Goal: Information Seeking & Learning: Learn about a topic

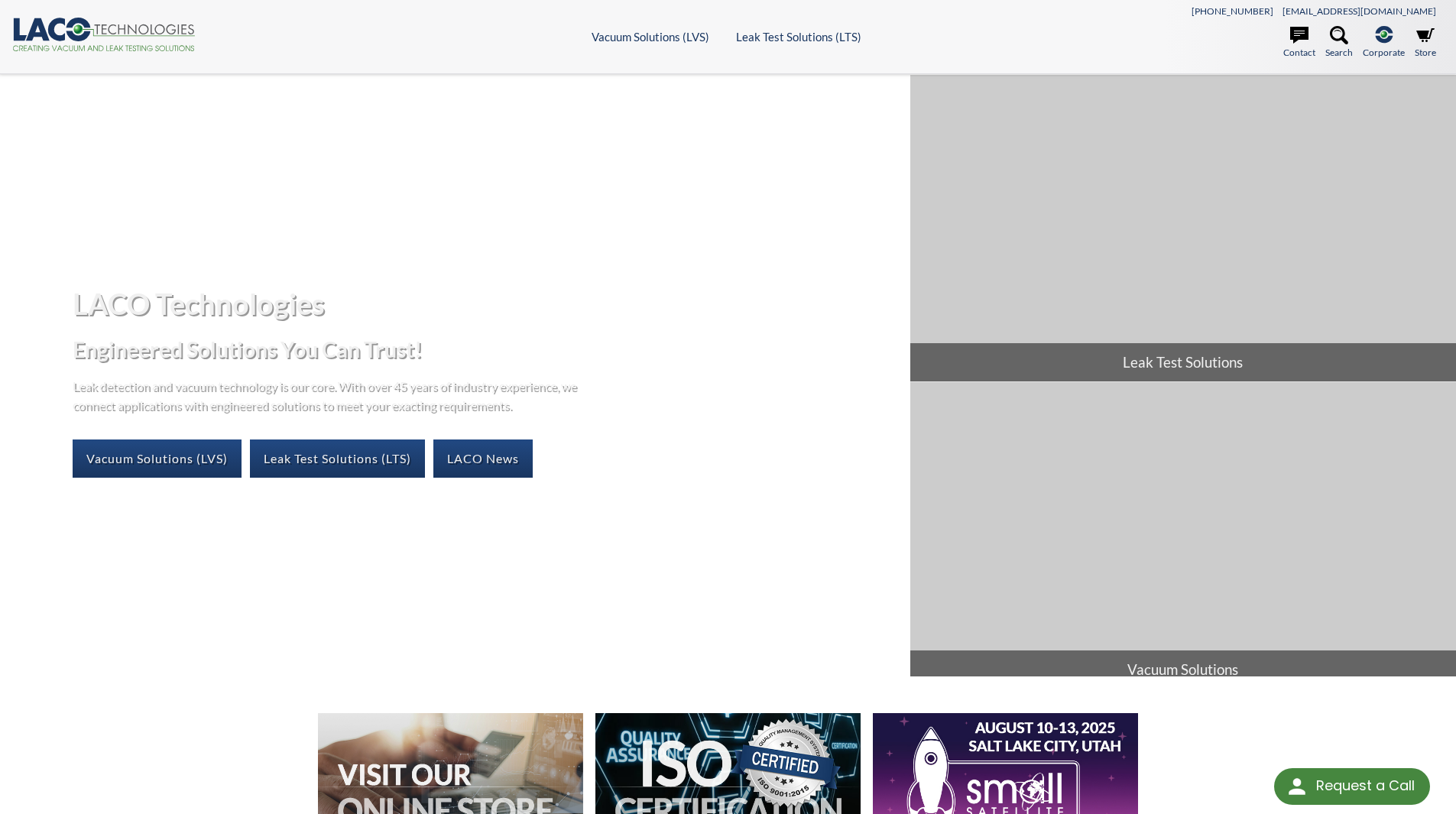
select select "Language Translate Widget"
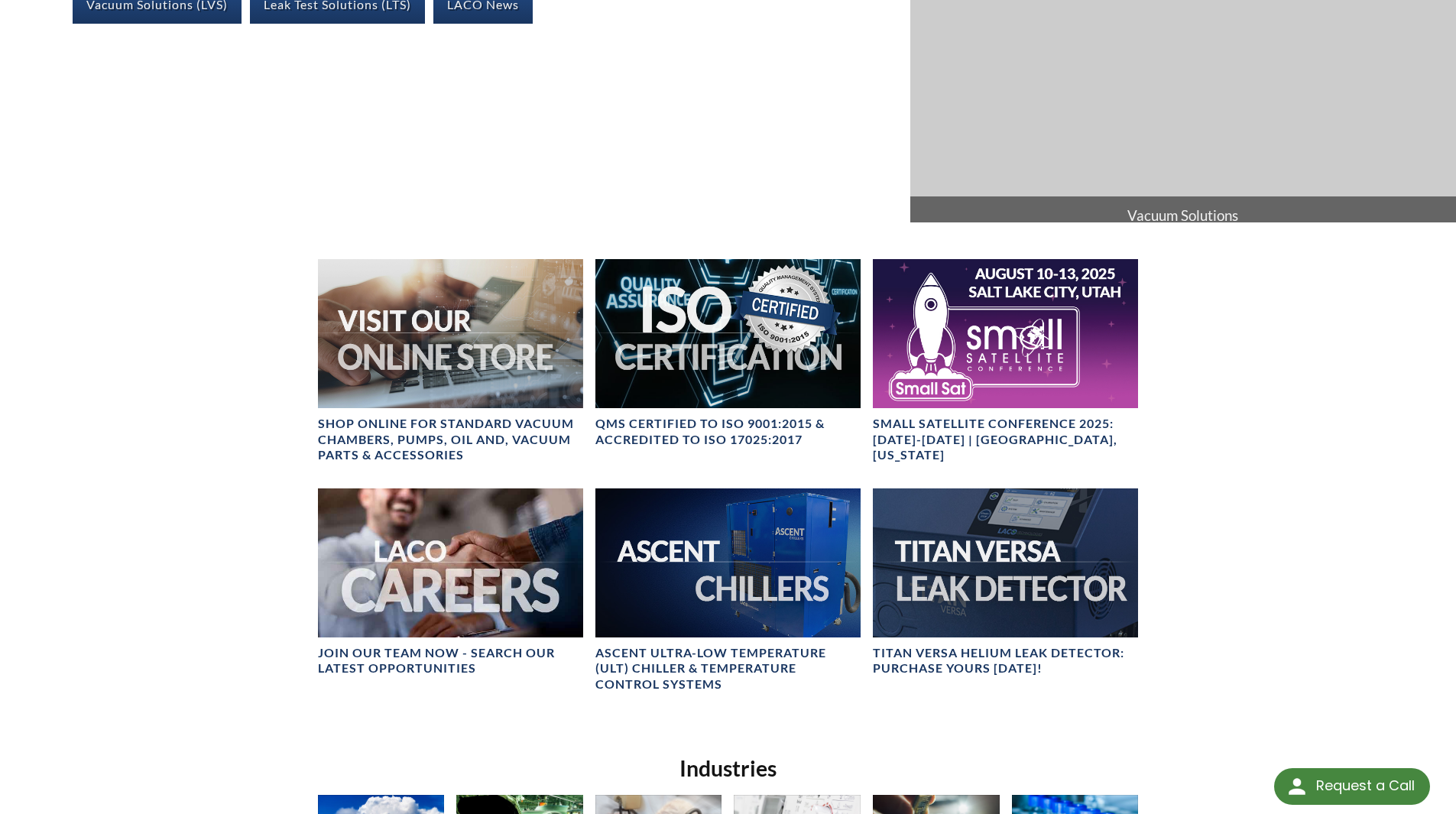
scroll to position [459, 0]
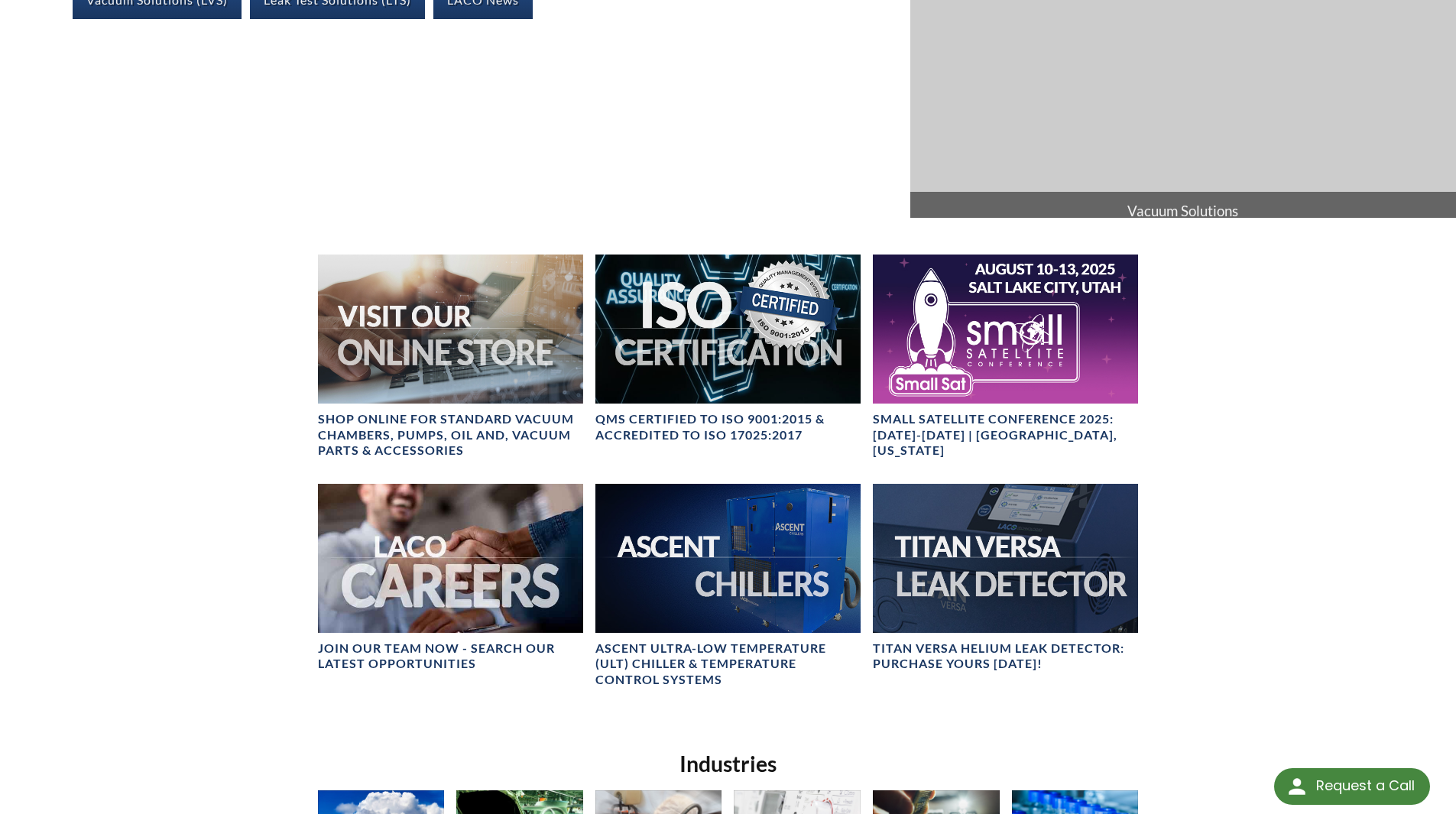
click at [233, 463] on div "LACO Technologies Engineered Solutions You Can Trust! Leak detection and vacuum…" at bounding box center [728, 372] width 1456 height 1515
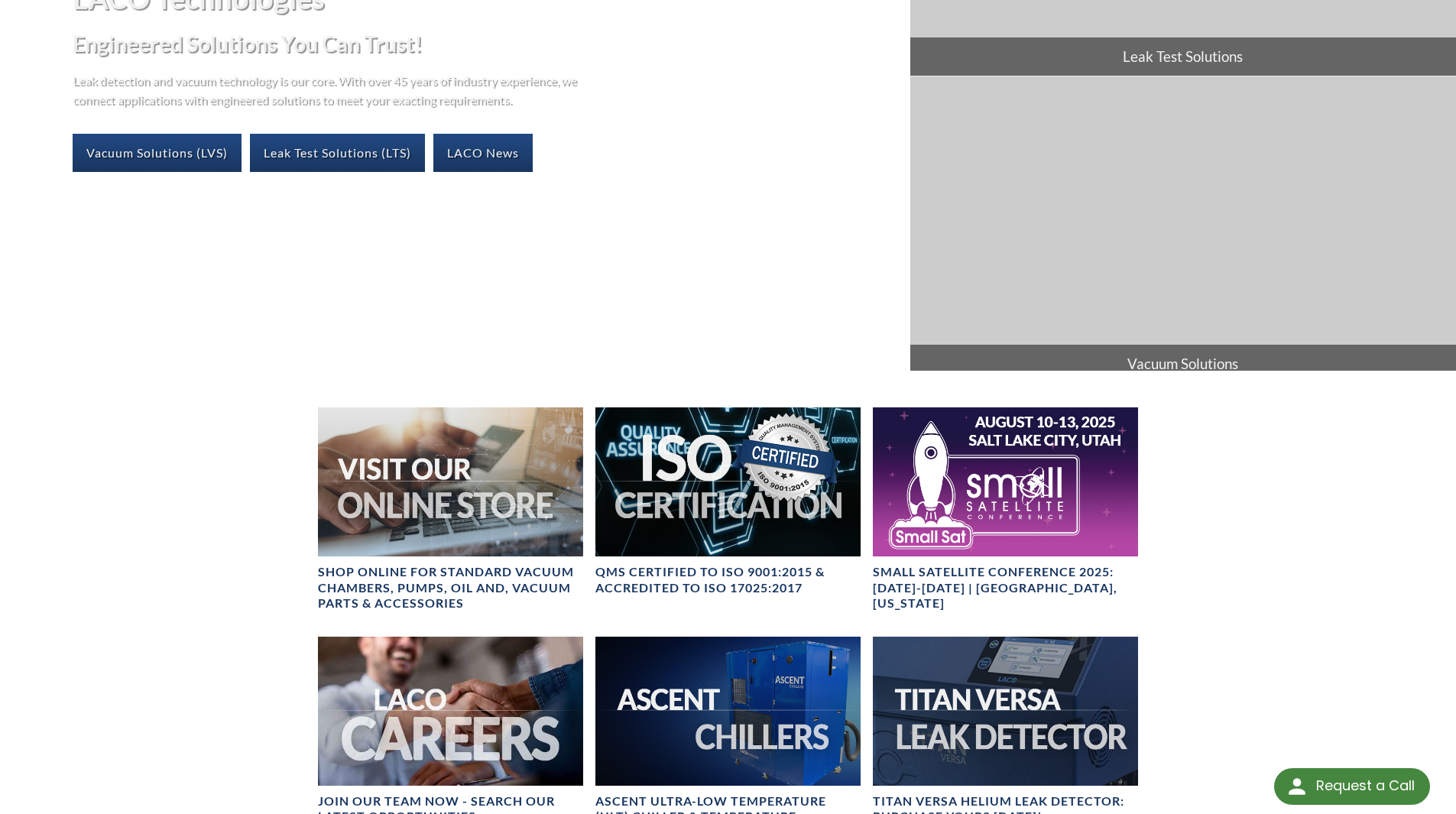
scroll to position [0, 0]
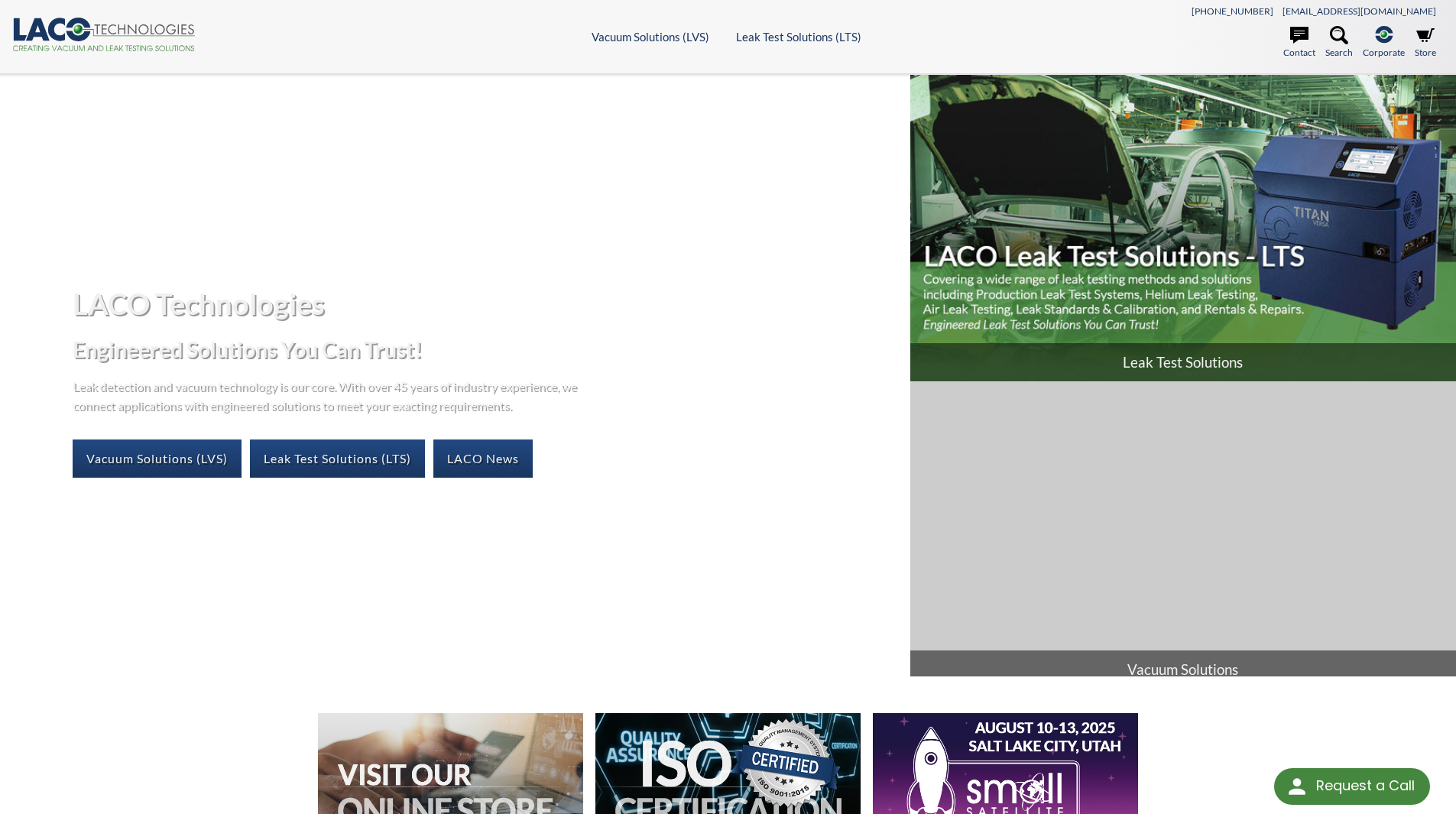
click at [1178, 256] on img at bounding box center [1183, 228] width 546 height 307
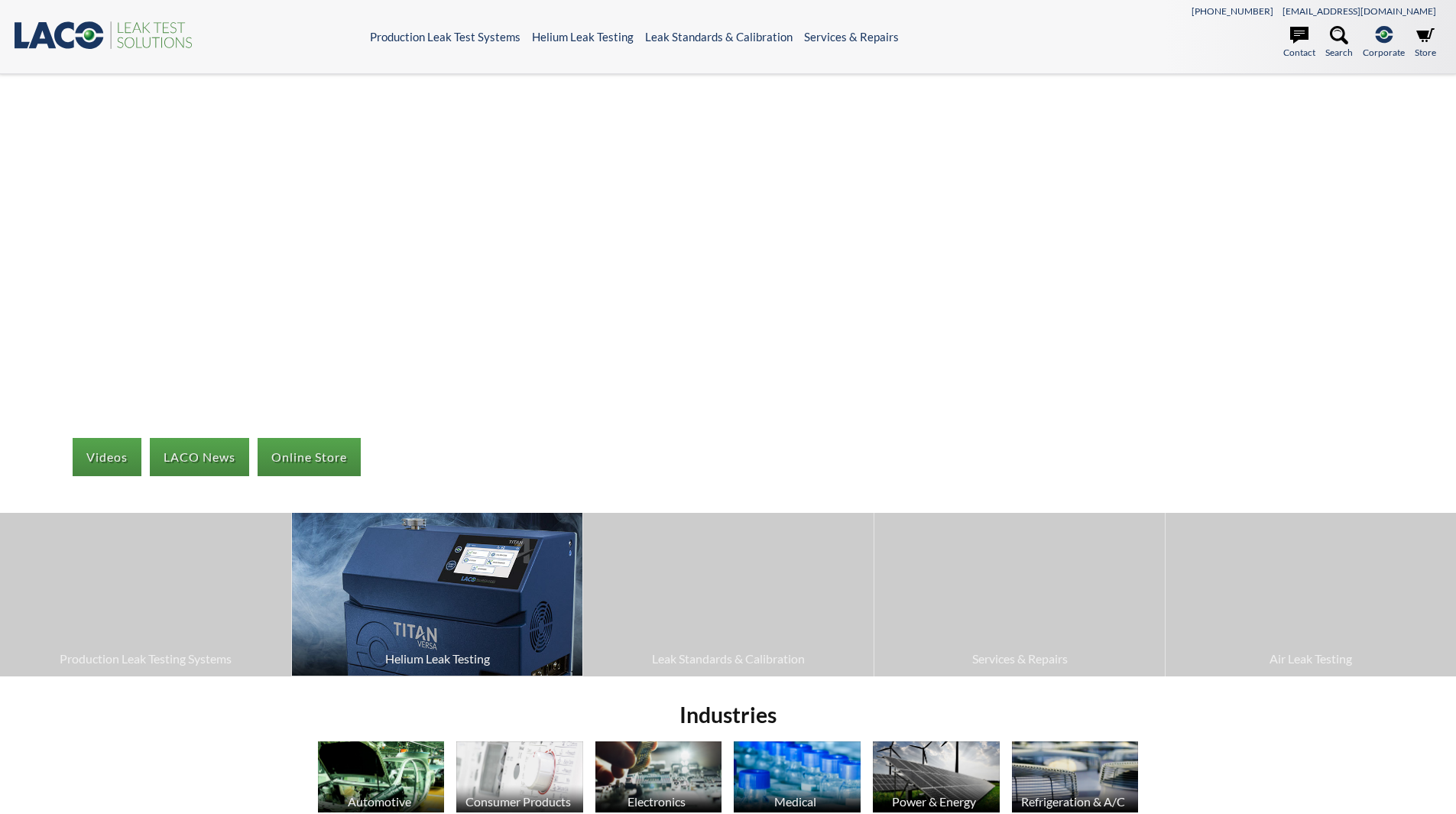
select select "Language Translate Widget"
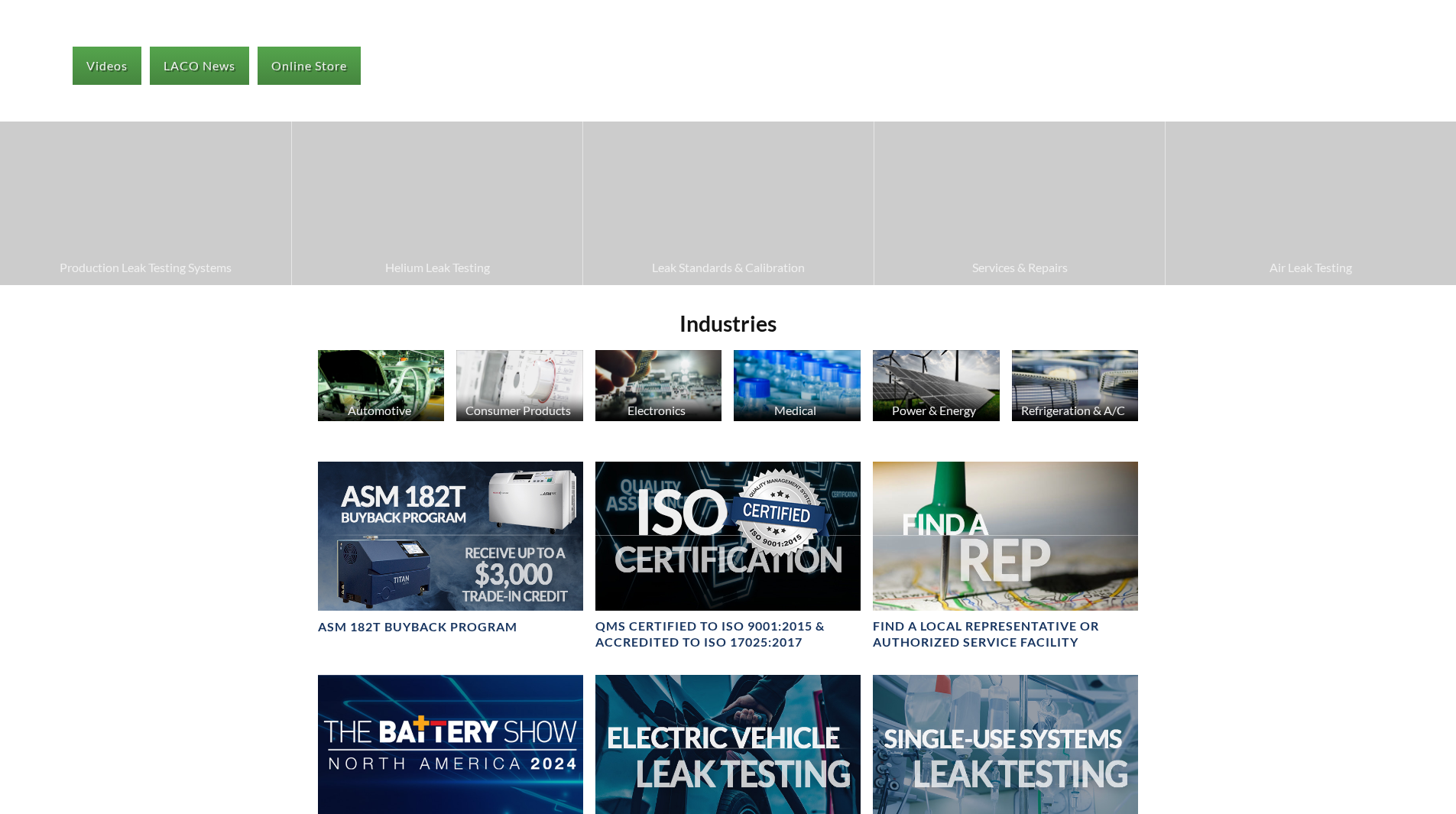
scroll to position [459, 0]
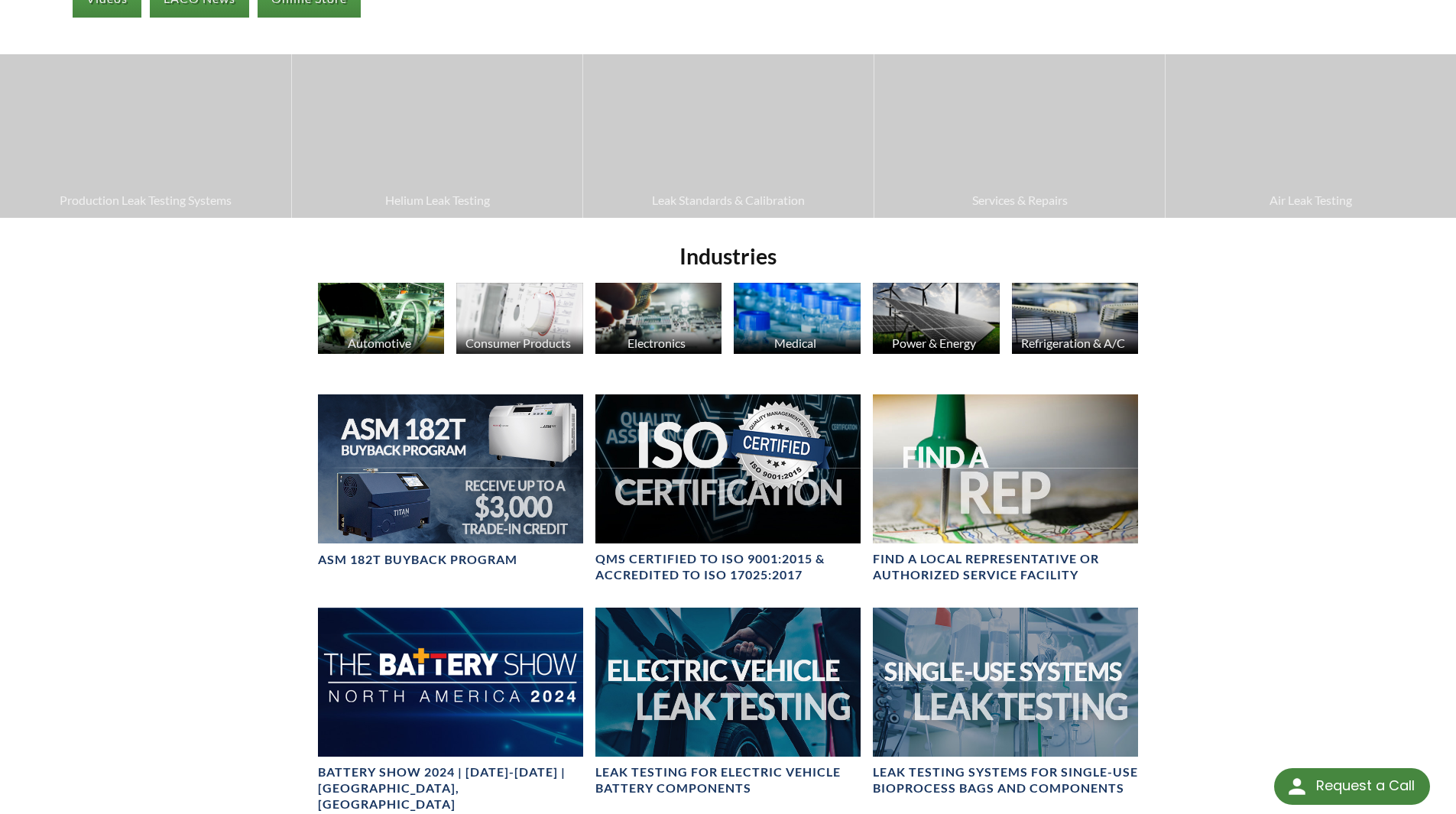
click at [1343, 414] on div "Videos LACO News Online Store Production Leak Testing Systems Helium Leak Testi…" at bounding box center [728, 321] width 1456 height 1411
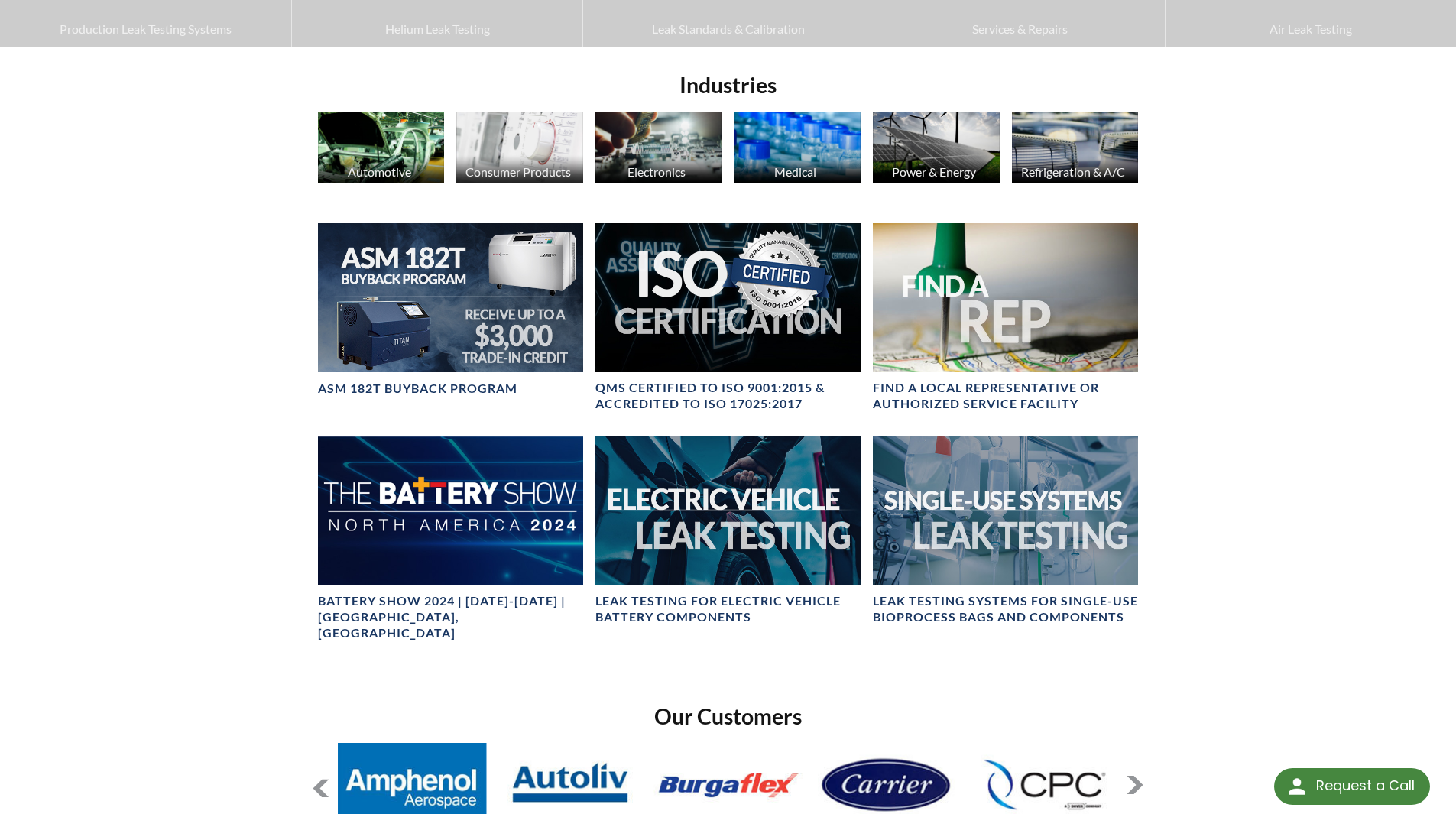
scroll to position [612, 0]
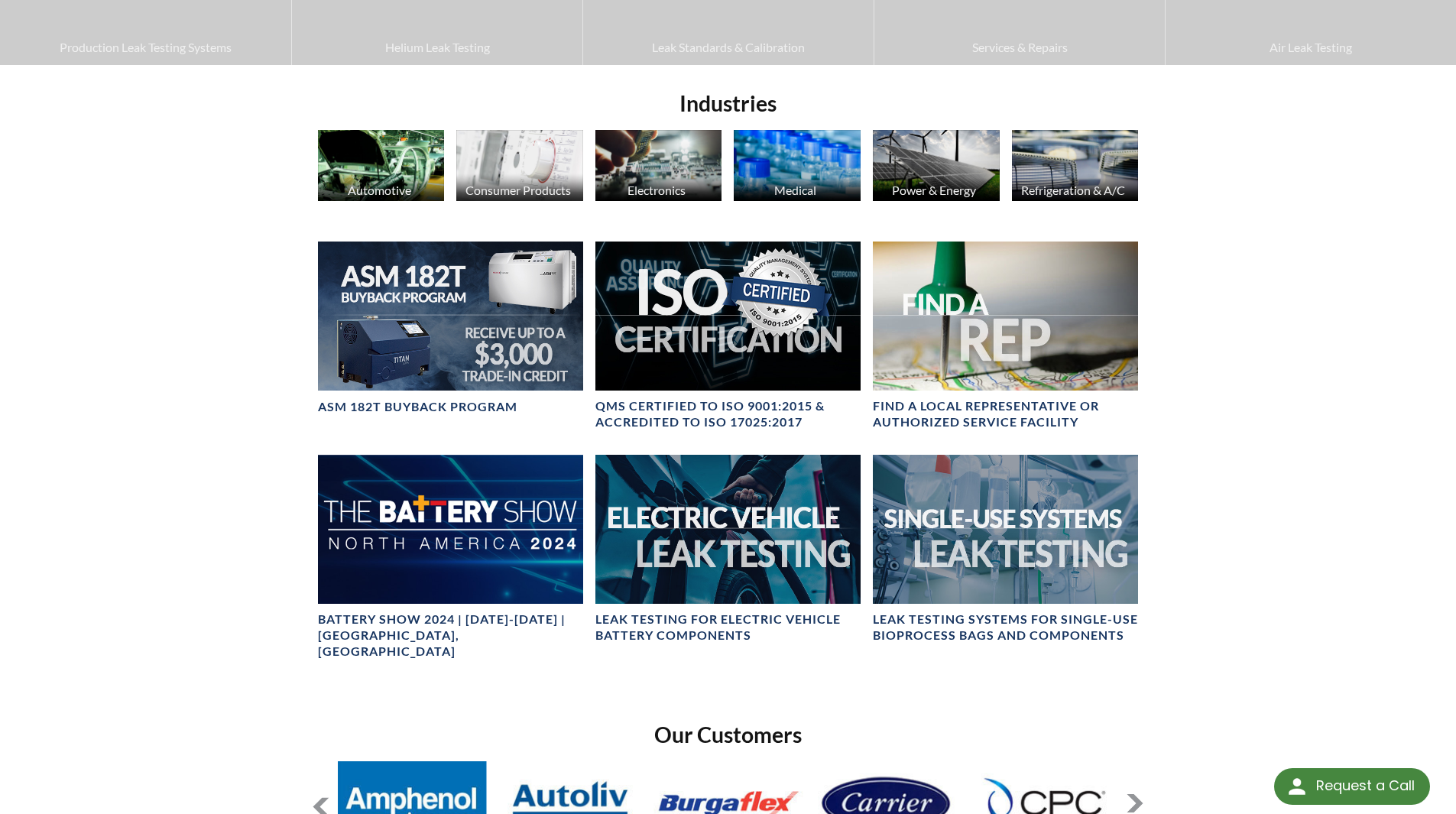
click at [178, 484] on div "Videos LACO News Online Store Production Leak Testing Systems Helium Leak Testi…" at bounding box center [728, 169] width 1456 height 1411
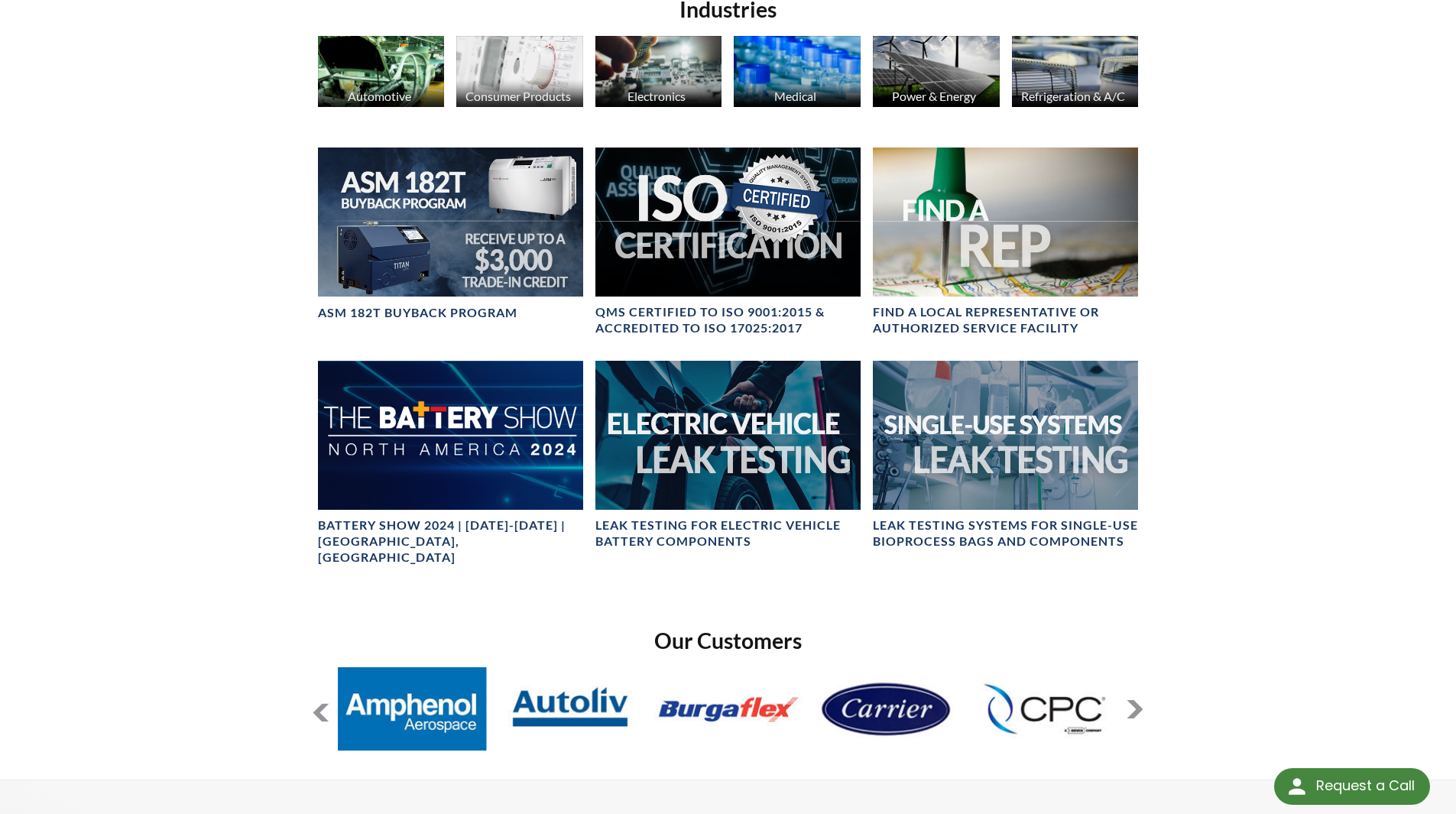
scroll to position [703, 0]
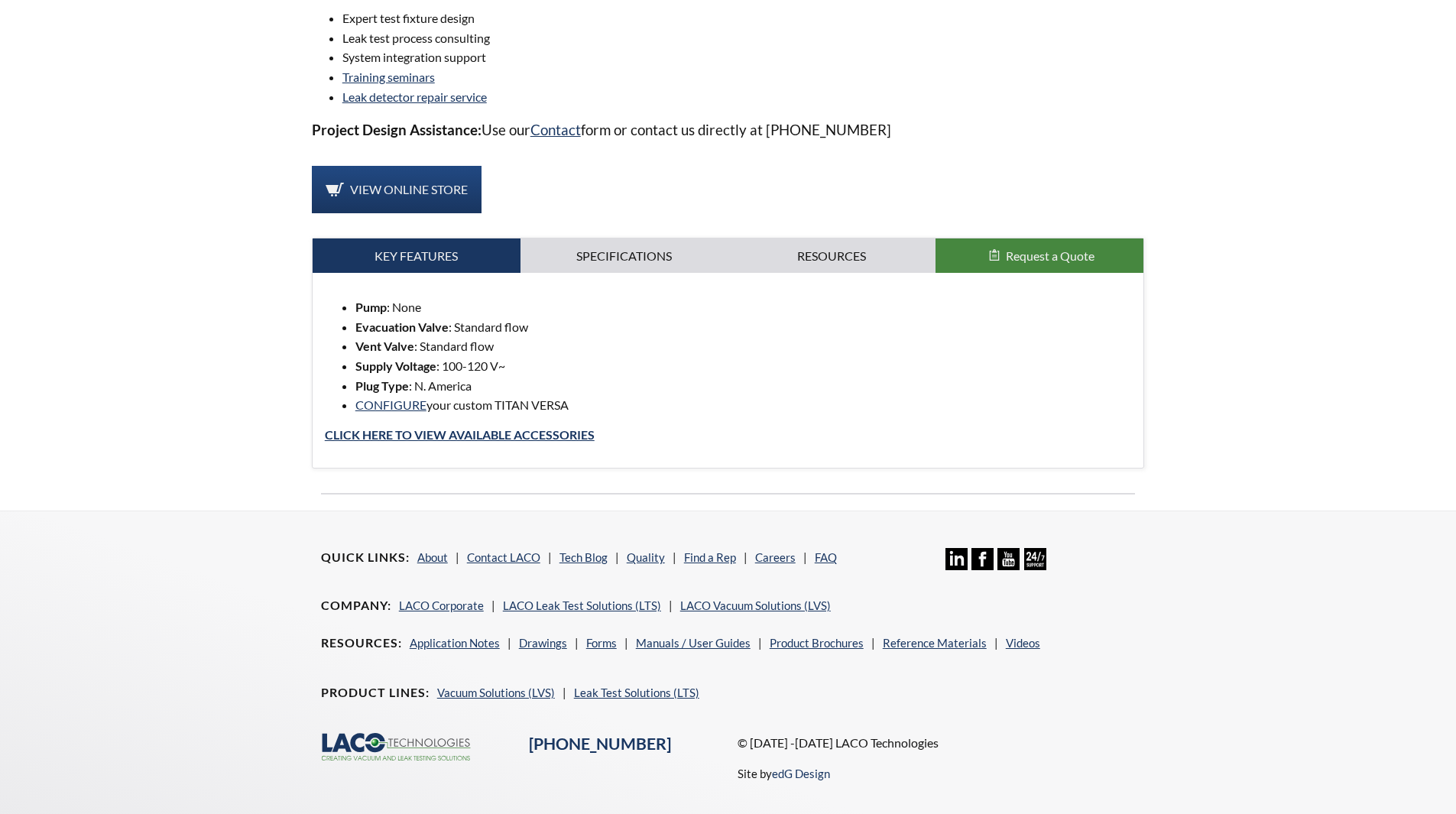
scroll to position [1241, 0]
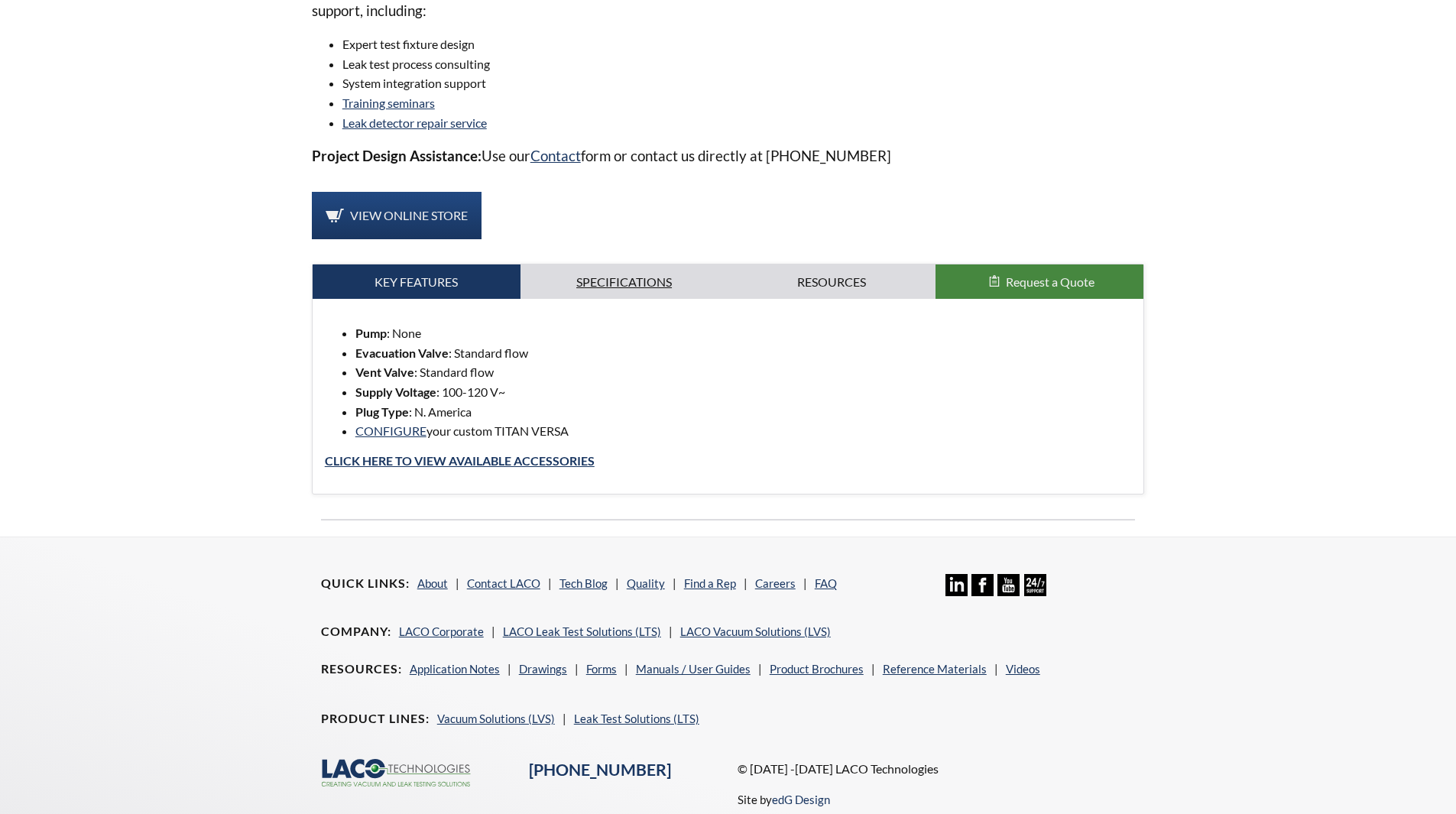
click at [599, 296] on link "Specifications" at bounding box center [624, 282] width 208 height 36
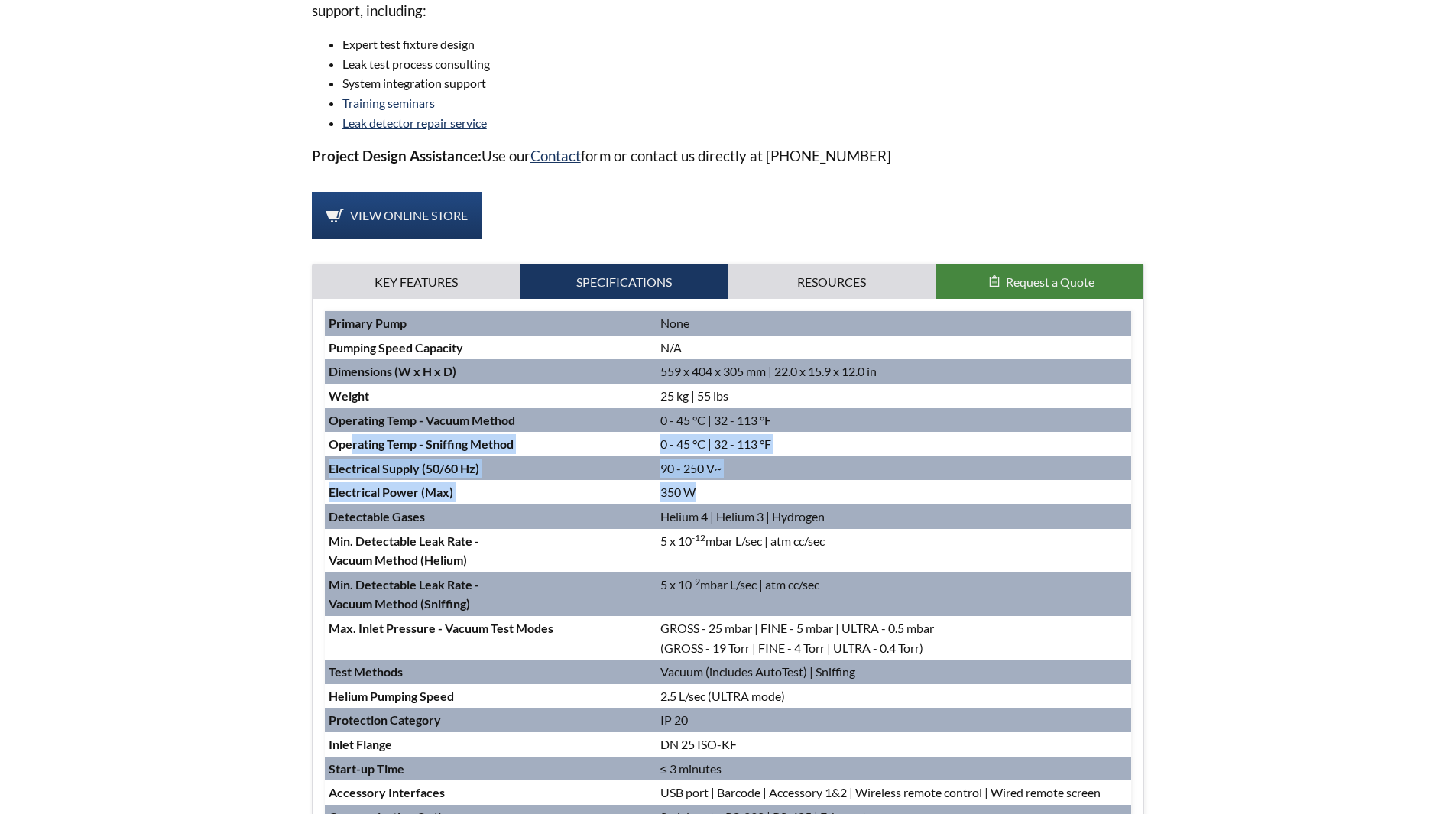
drag, startPoint x: 349, startPoint y: 442, endPoint x: 818, endPoint y: 489, distance: 471.3
click at [818, 489] on tbody "Primary Pump None Pumping Speed Capacity N/A Dimensions (W x H x D) 559 x 404 x…" at bounding box center [728, 581] width 807 height 542
click at [818, 489] on td "350 W" at bounding box center [893, 491] width 475 height 25
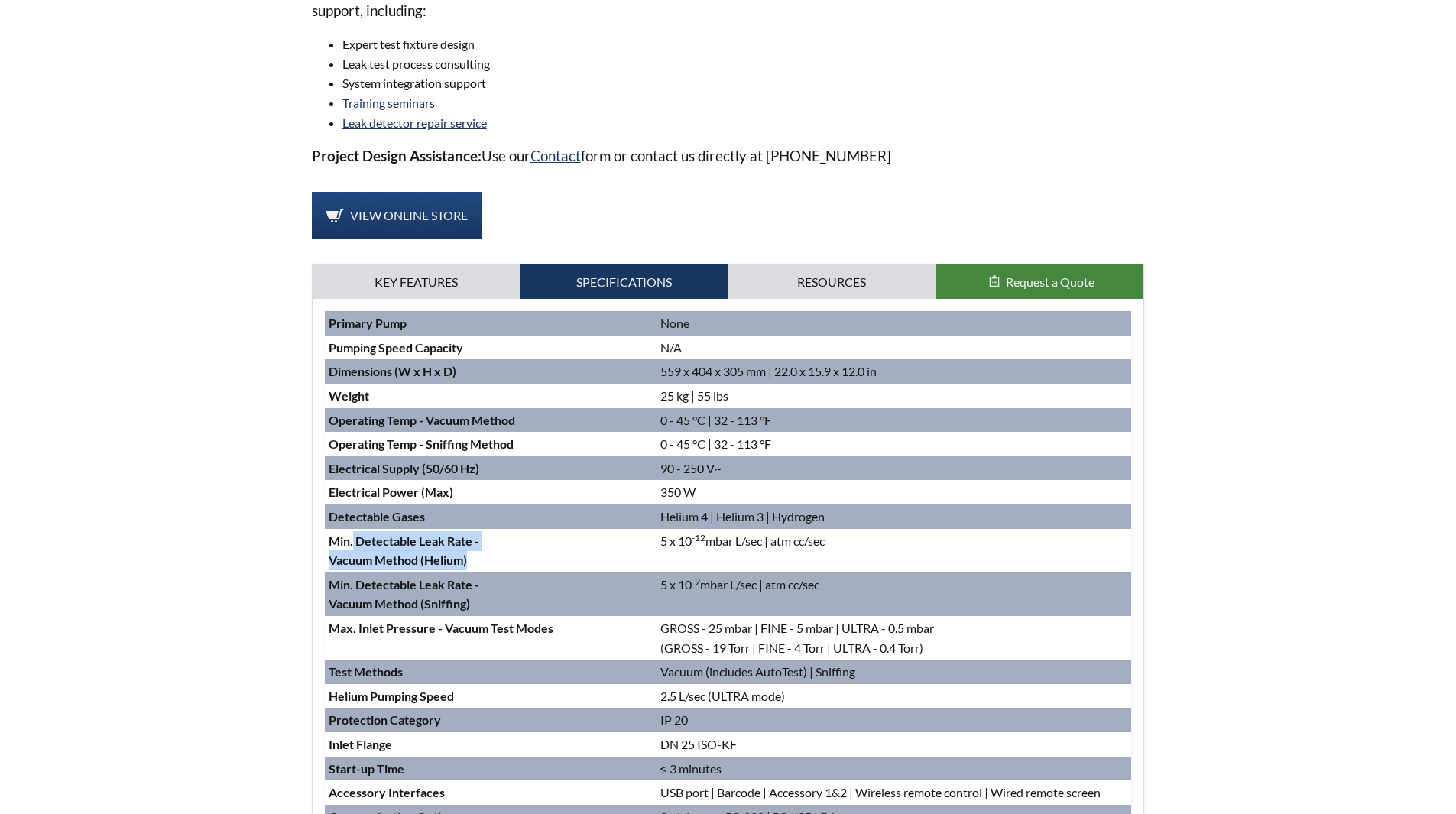
drag, startPoint x: 351, startPoint y: 544, endPoint x: 555, endPoint y: 568, distance: 205.4
click at [555, 568] on td "Min. Detectable Leak Rate - Vacuum Method (Helium)" at bounding box center [491, 551] width 332 height 43
drag, startPoint x: 429, startPoint y: 588, endPoint x: 859, endPoint y: 606, distance: 430.4
click at [859, 606] on tr "Min. Detectable Leak Rate - Vacuum Method (Sniffing) 5 x 10 -9 mbar L/sec | atm…" at bounding box center [728, 594] width 807 height 43
click at [859, 606] on td "5 x 10 -9 mbar L/sec | atm cc/sec" at bounding box center [893, 594] width 475 height 43
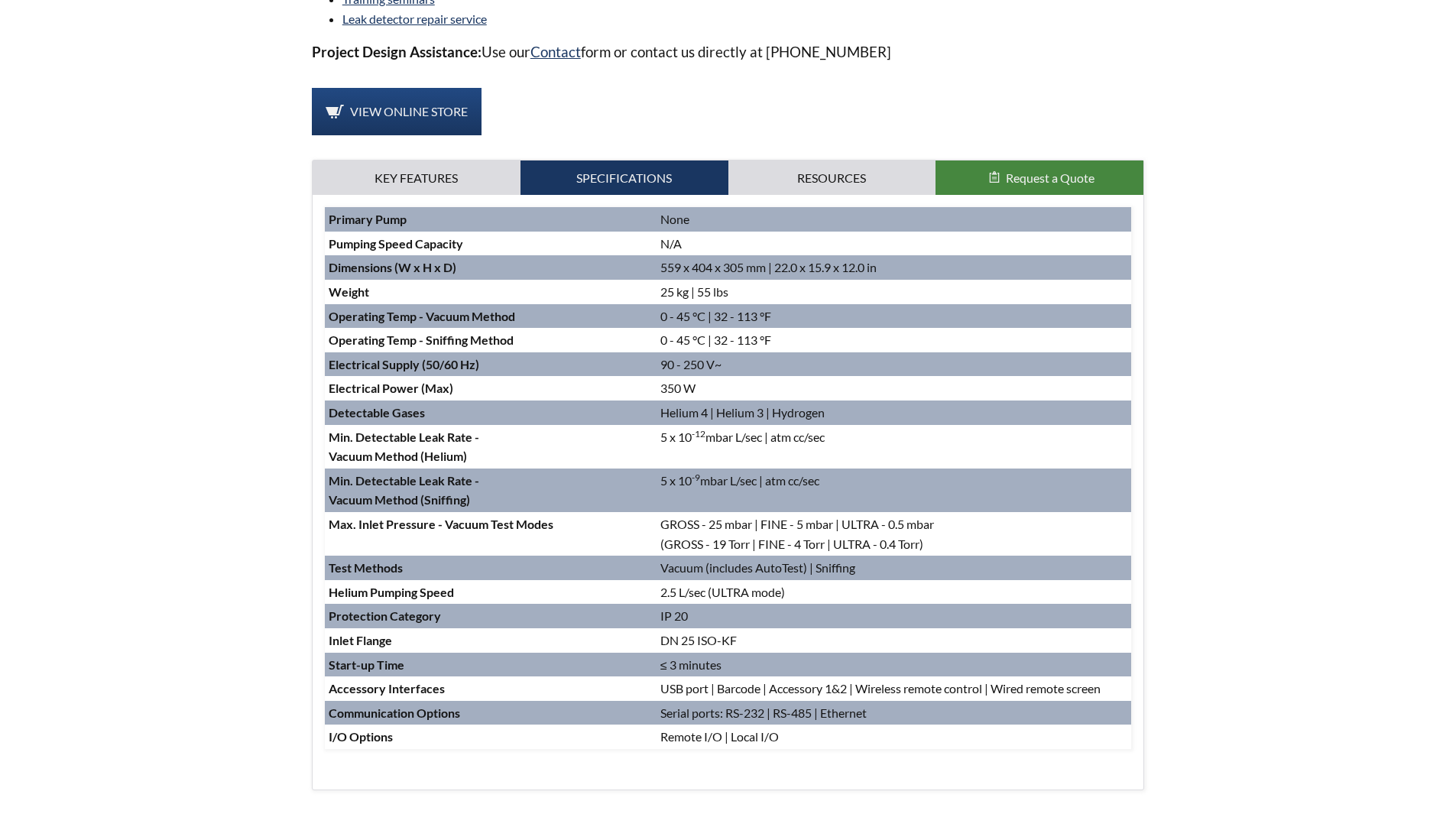
scroll to position [1318, 0]
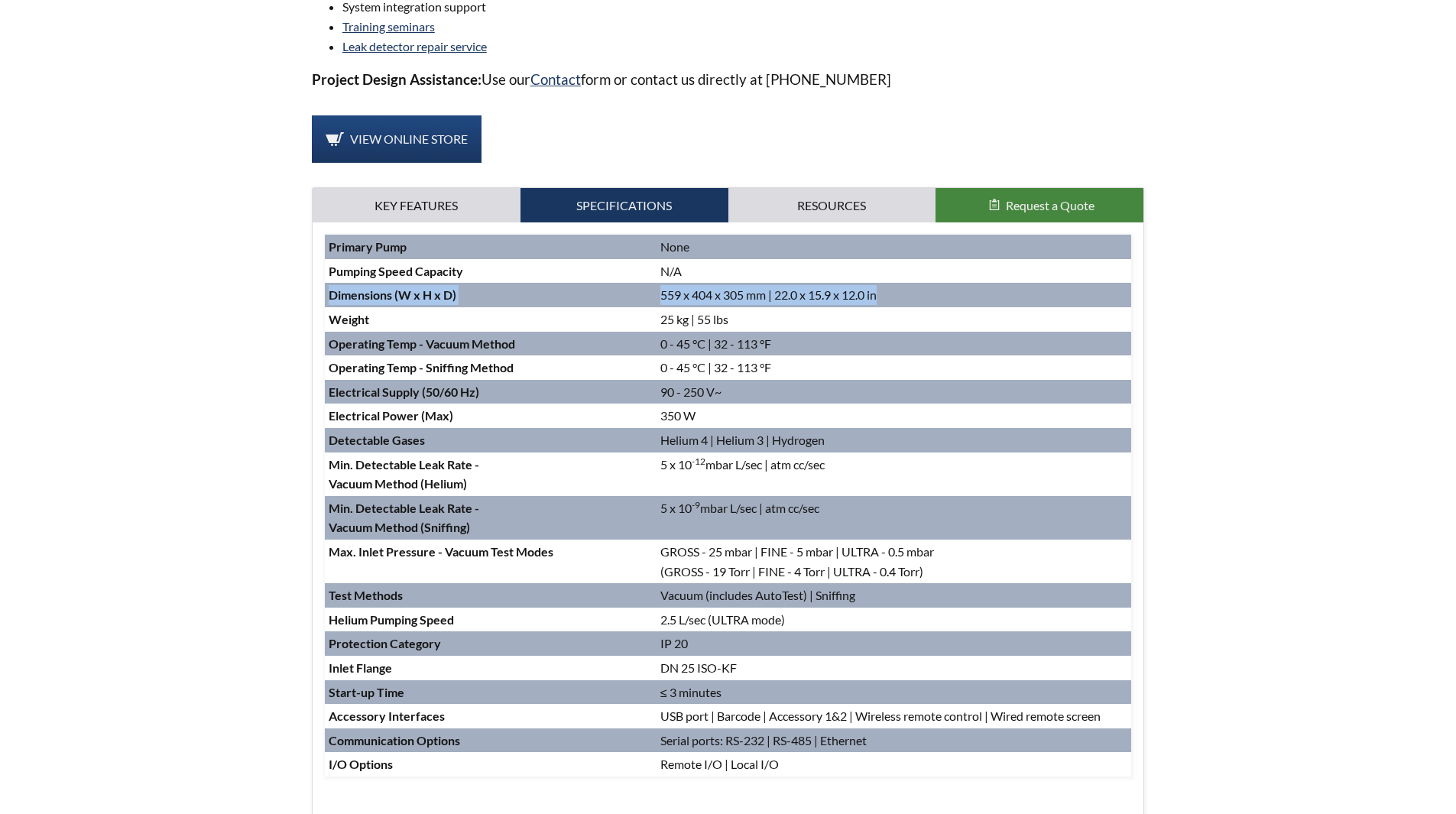
drag, startPoint x: 664, startPoint y: 298, endPoint x: 886, endPoint y: 289, distance: 222.2
click at [886, 289] on tr "Dimensions (W x H x D) 559 x 404 x 305 mm | 22.0 x 15.9 x 12.0 in" at bounding box center [728, 295] width 807 height 25
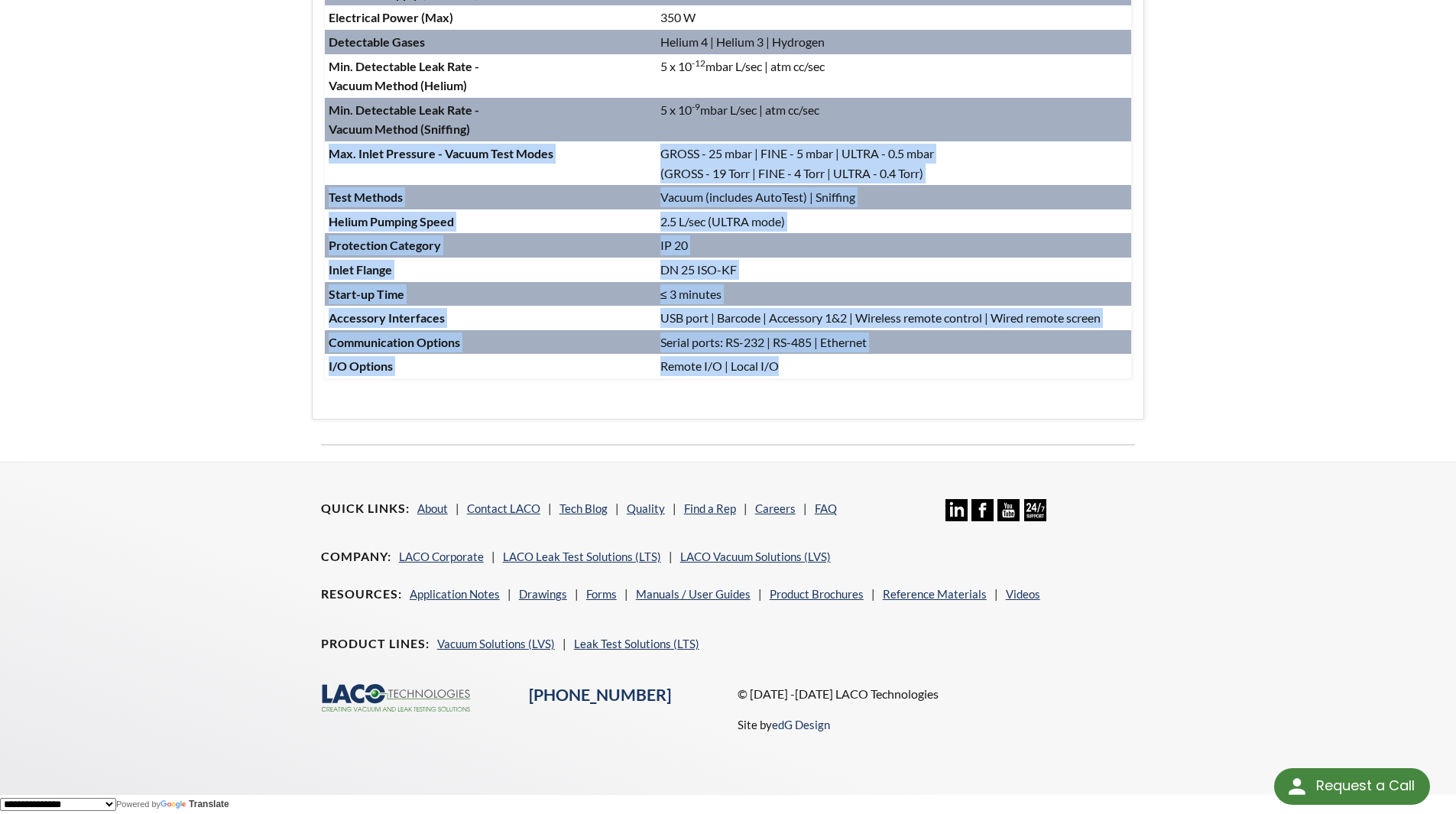
drag, startPoint x: 810, startPoint y: 365, endPoint x: 553, endPoint y: 180, distance: 316.7
click at [553, 180] on tbody "Primary Pump None Pumping Speed Capacity N/A Dimensions (W x H x D) 559 x 404 x…" at bounding box center [728, 107] width 807 height 542
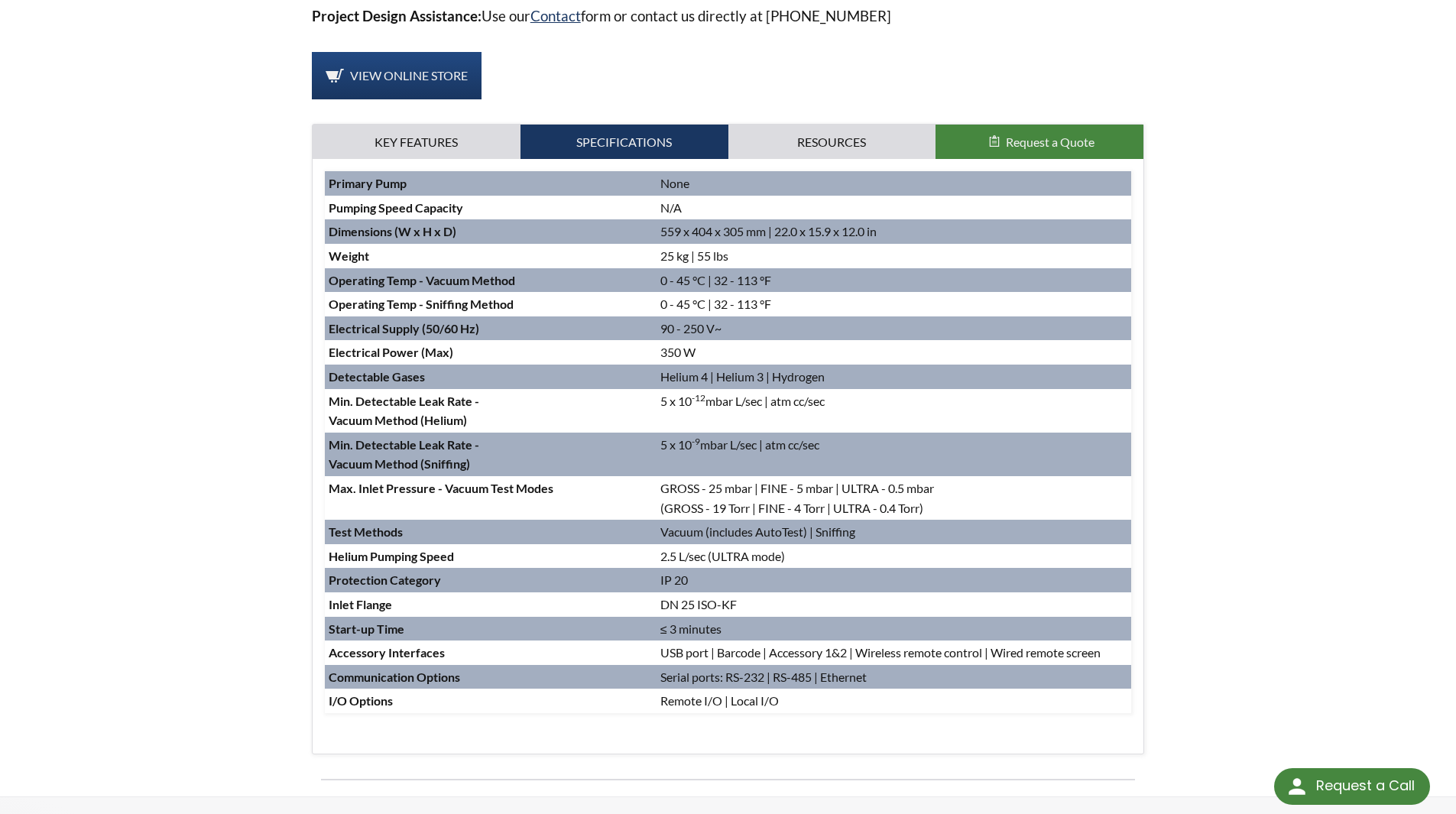
scroll to position [1259, 0]
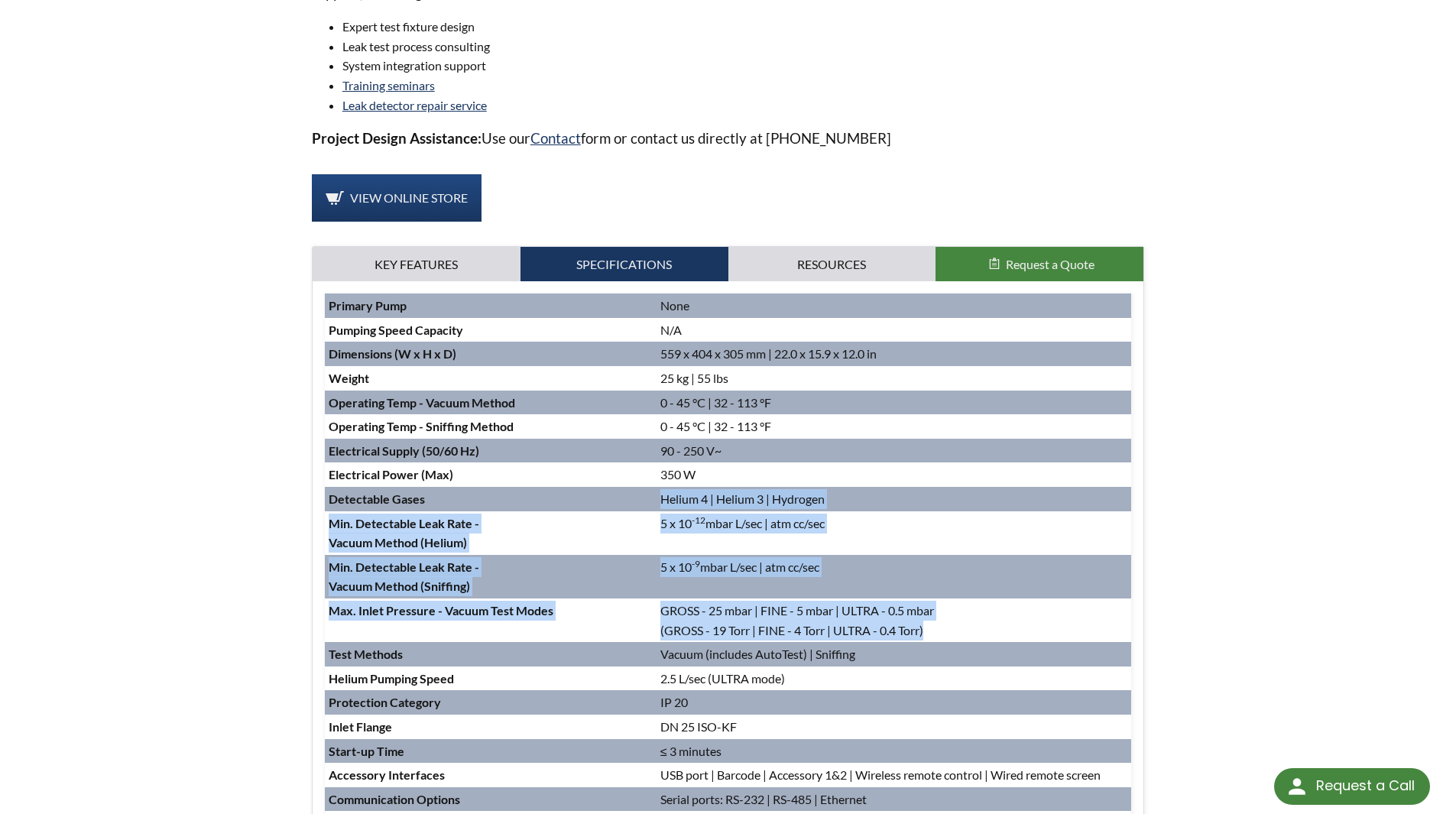
drag, startPoint x: 660, startPoint y: 502, endPoint x: 960, endPoint y: 631, distance: 326.6
click at [960, 631] on tbody "Primary Pump None Pumping Speed Capacity N/A Dimensions (W x H x D) 559 x 404 x…" at bounding box center [728, 563] width 807 height 542
click at [960, 631] on td "GROSS - 25 mbar | FINE - 5 mbar | ULTRA - 0.5 mbar (GROSS - 19 Torr | FINE - 4 …" at bounding box center [893, 620] width 475 height 43
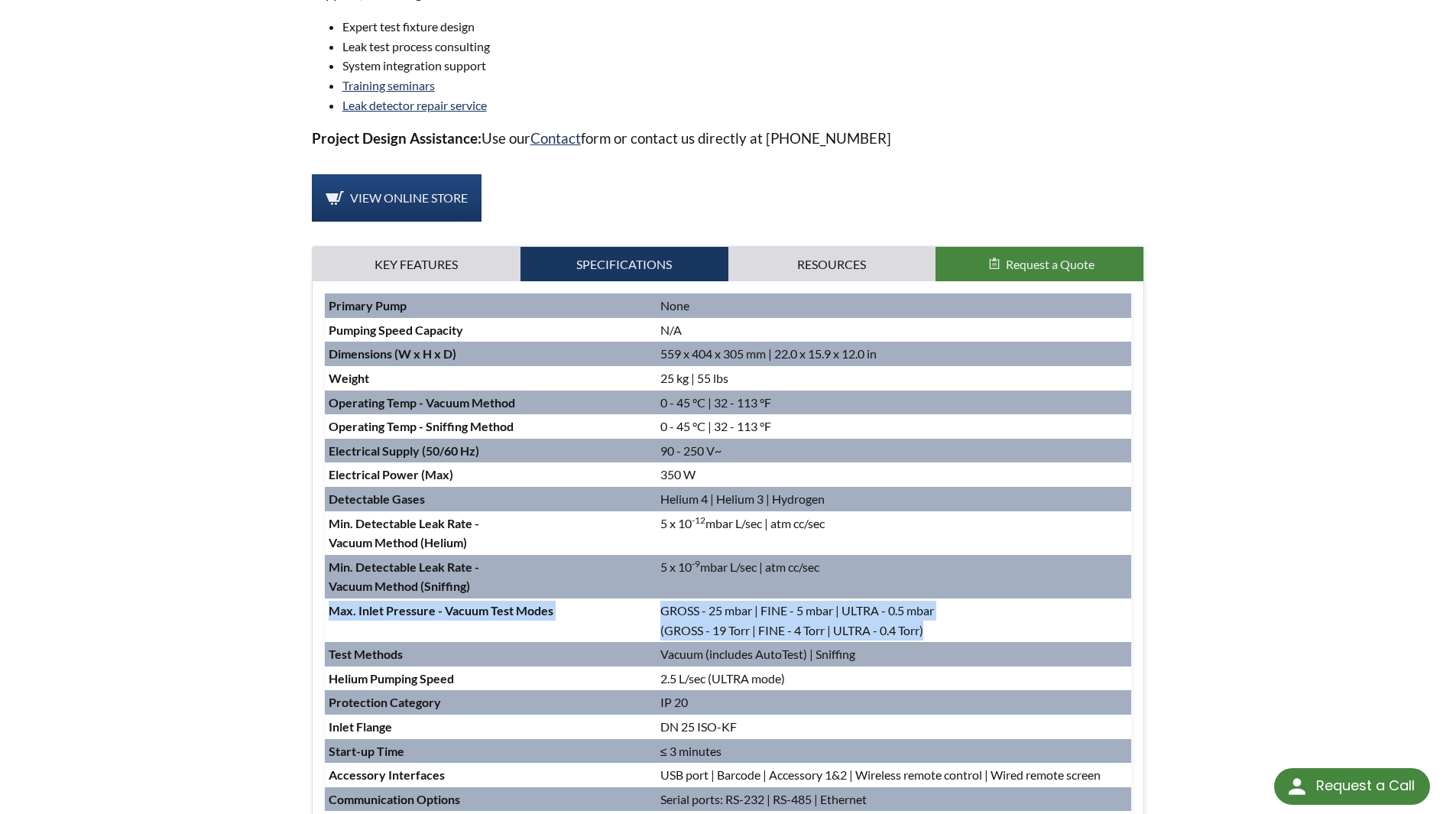
drag, startPoint x: 632, startPoint y: 612, endPoint x: 942, endPoint y: 629, distance: 310.5
click at [942, 629] on tr "Max. Inlet Pressure - Vacuum Test Modes GROSS - 25 mbar | FINE - 5 mbar | ULTRA…" at bounding box center [728, 620] width 807 height 43
click at [942, 629] on td "GROSS - 25 mbar | FINE - 5 mbar | ULTRA - 0.5 mbar (GROSS - 19 Torr | FINE - 4 …" at bounding box center [893, 620] width 475 height 43
drag, startPoint x: 951, startPoint y: 629, endPoint x: 630, endPoint y: 598, distance: 322.5
click at [630, 598] on tr "Max. Inlet Pressure - Vacuum Test Modes GROSS - 25 mbar | FINE - 5 mbar | ULTRA…" at bounding box center [728, 620] width 807 height 43
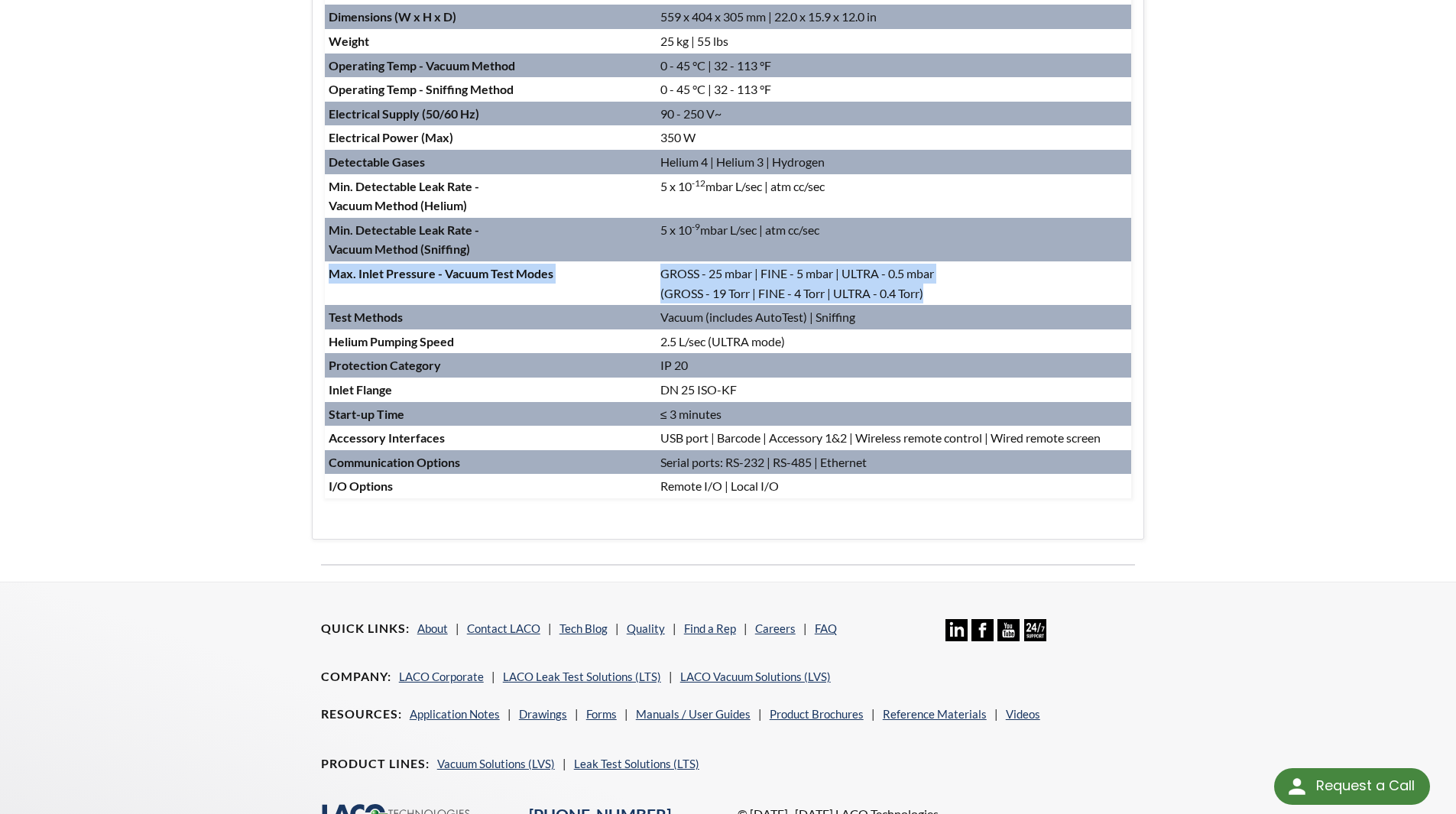
scroll to position [1641, 0]
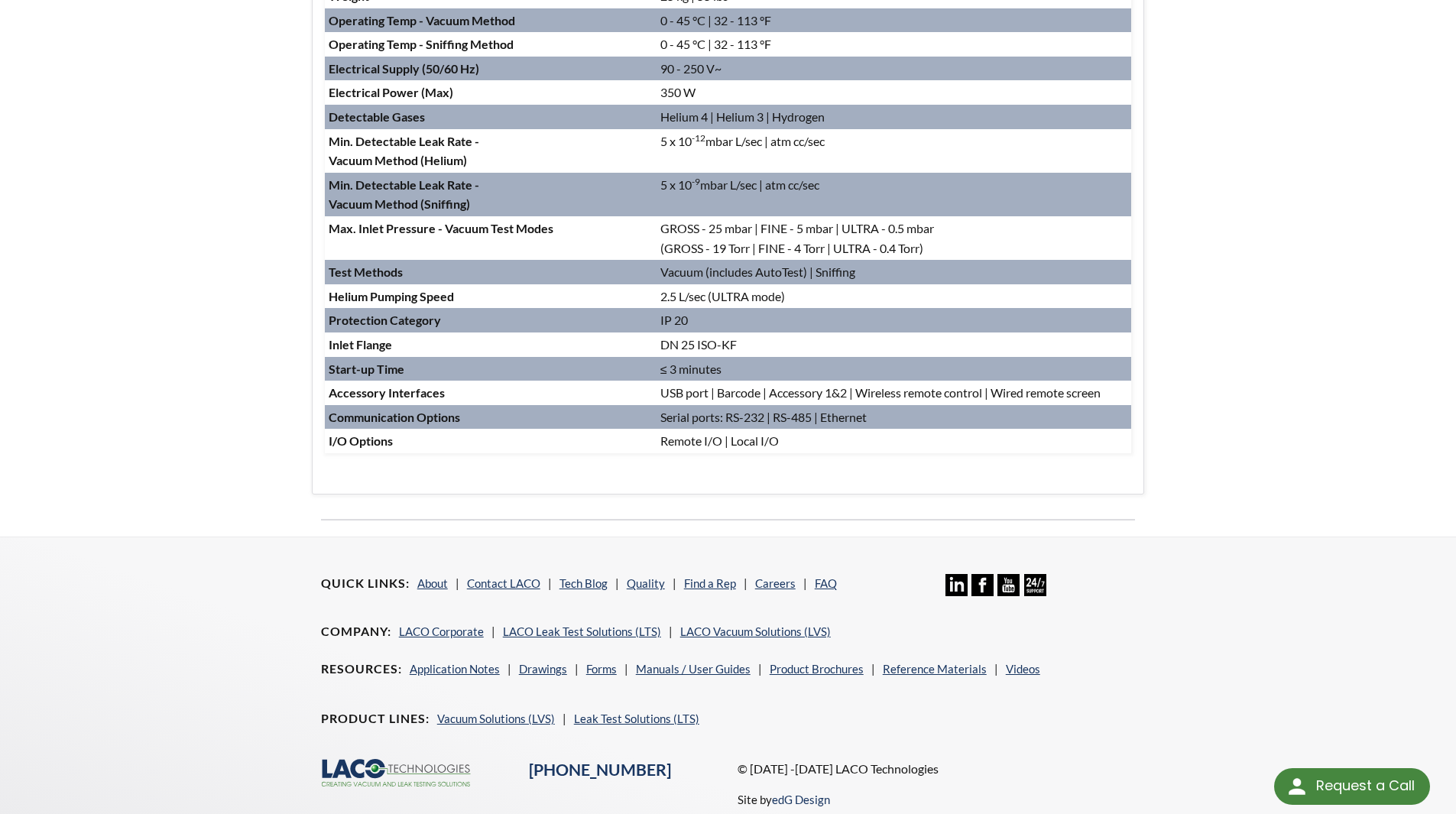
click at [314, 437] on div "Pump : None Evacuation Valve : Standard flow Vent Valve : Standard flow Supply …" at bounding box center [728, 196] width 832 height 594
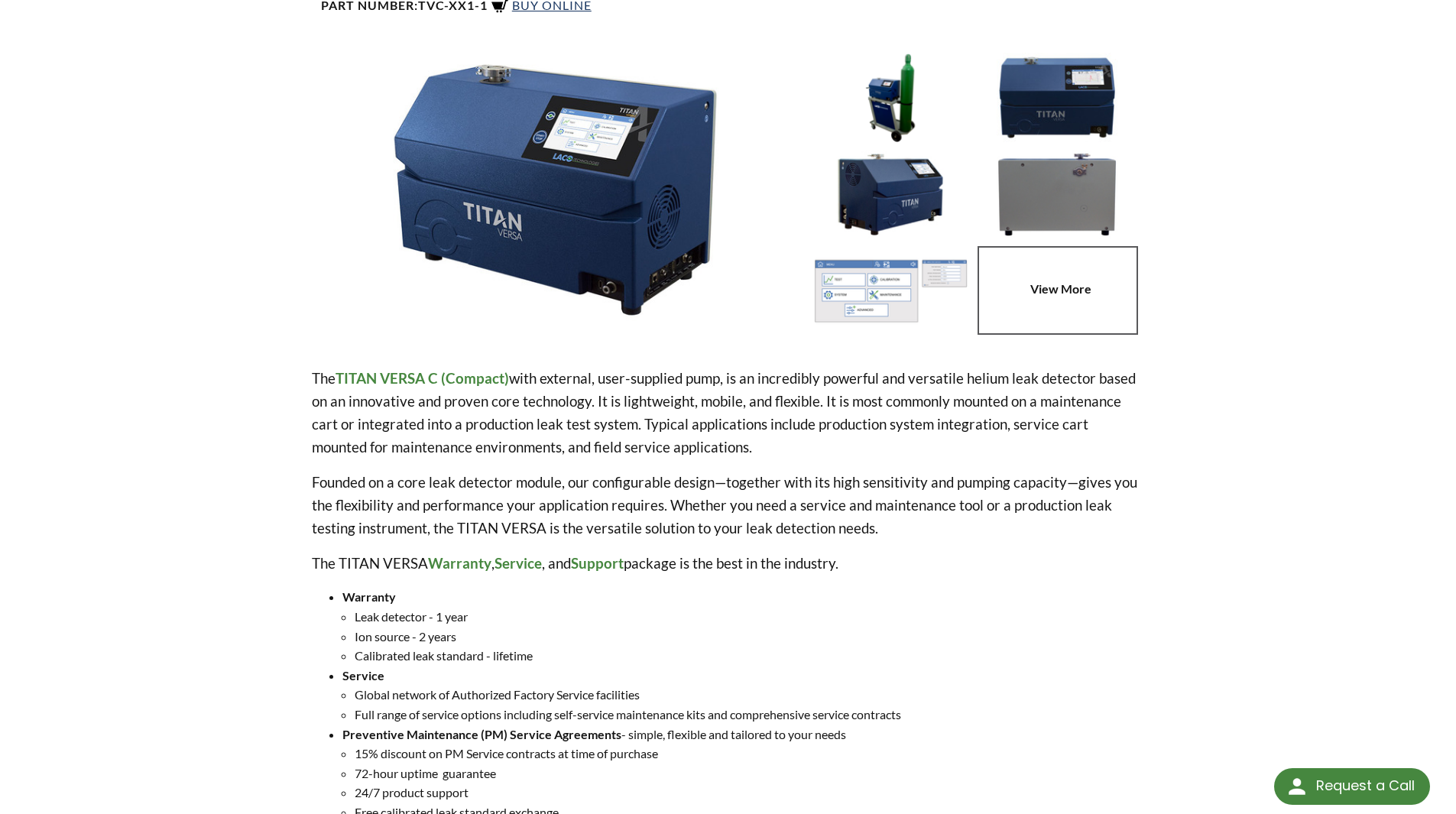
scroll to position [0, 0]
